Goal: Navigation & Orientation: Go to known website

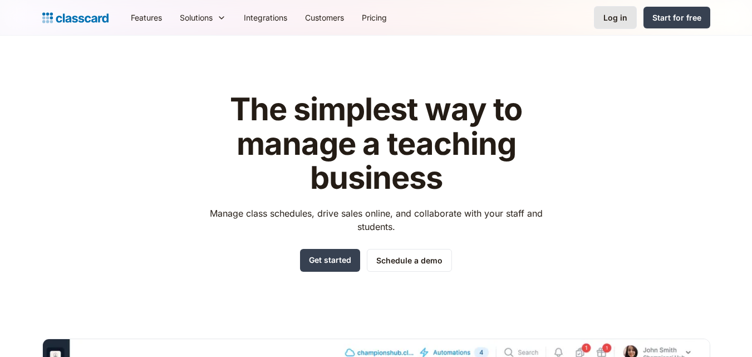
click at [616, 18] on div "Log in" at bounding box center [615, 18] width 24 height 12
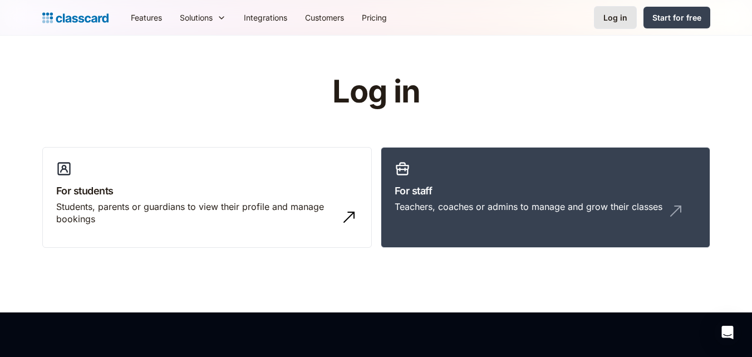
click at [616, 18] on div "Log in" at bounding box center [615, 18] width 24 height 12
click at [639, 75] on header "Log in For students Students, parents or guardians to view their profile and ma…" at bounding box center [376, 174] width 752 height 277
click at [515, 68] on header "Log in For students Students, parents or guardians to view their profile and ma…" at bounding box center [376, 174] width 752 height 277
click at [47, 16] on img at bounding box center [75, 18] width 66 height 16
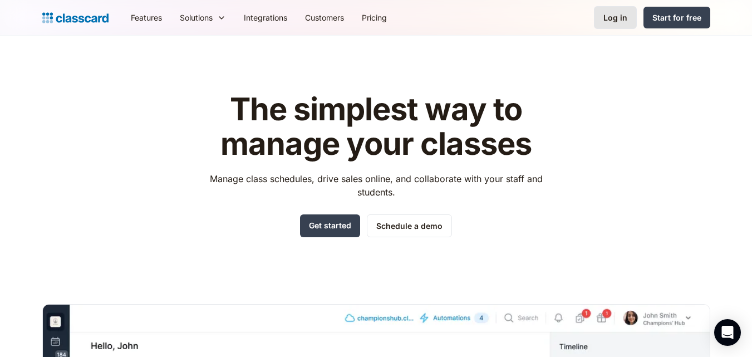
click at [611, 14] on div "Log in" at bounding box center [615, 18] width 24 height 12
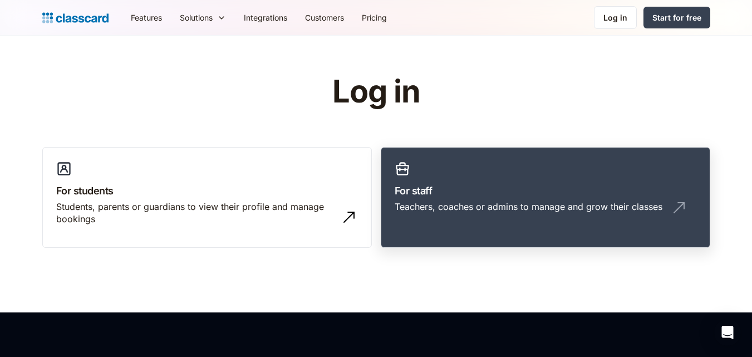
click at [419, 190] on h3 "For staff" at bounding box center [546, 190] width 302 height 15
